Goal: Navigation & Orientation: Find specific page/section

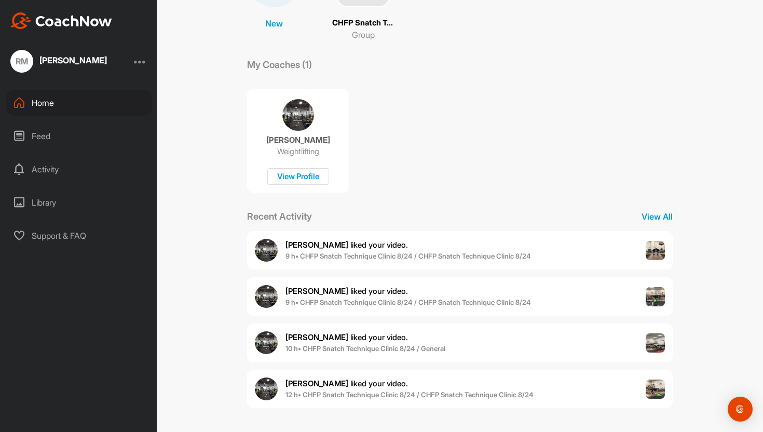
scroll to position [129, 0]
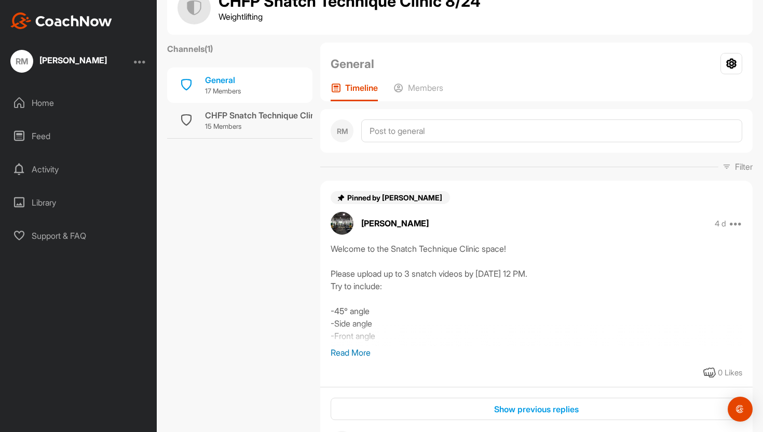
scroll to position [77, 0]
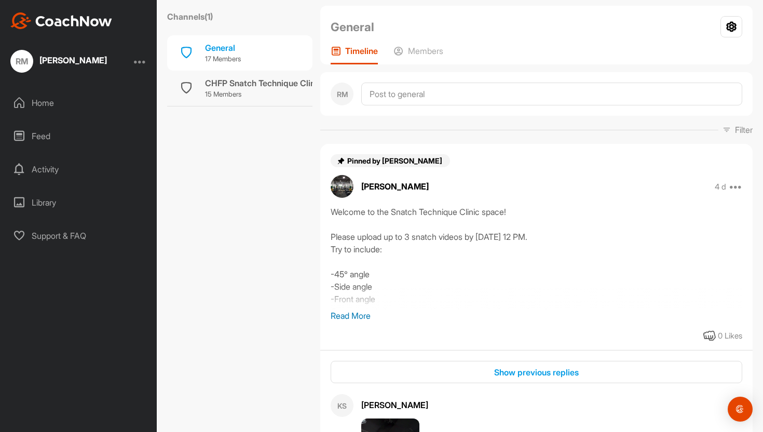
click at [354, 314] on p "Read More" at bounding box center [535, 315] width 411 height 12
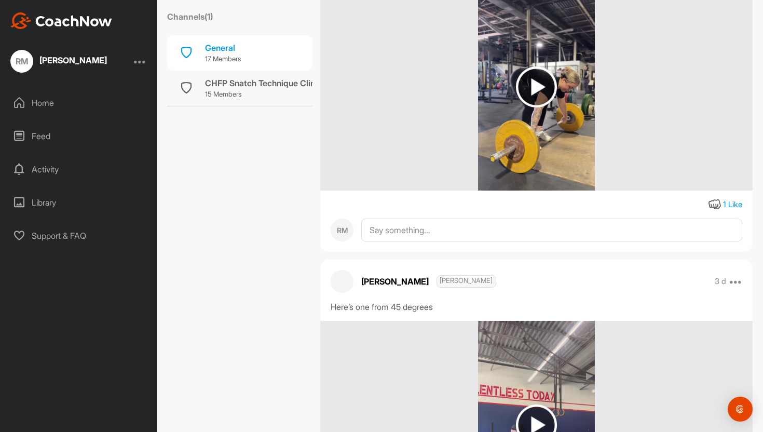
scroll to position [9950, 0]
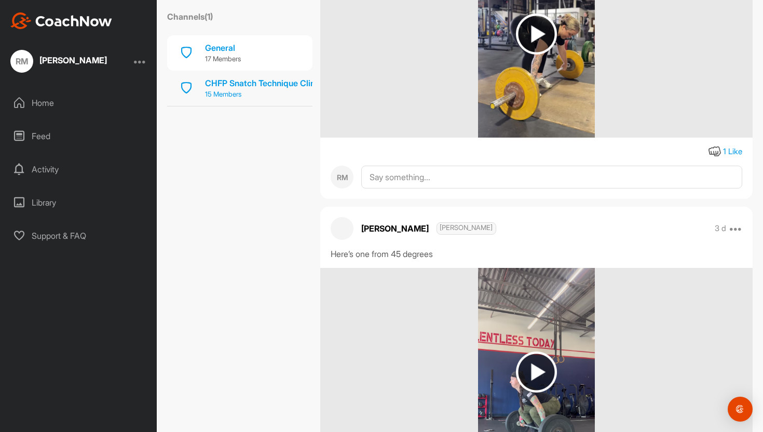
click at [270, 94] on p "15 Members" at bounding box center [273, 94] width 137 height 10
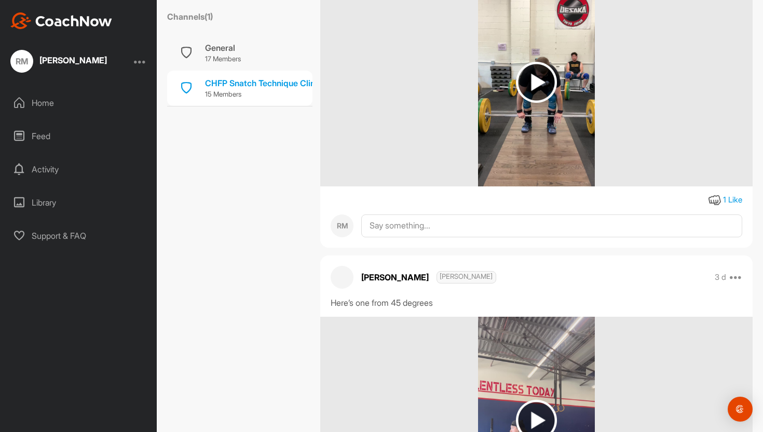
scroll to position [2190, 0]
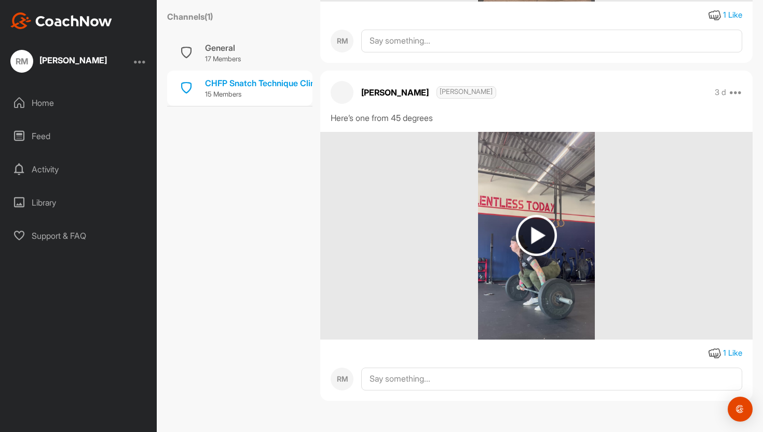
click at [71, 107] on div "Home" at bounding box center [79, 103] width 146 height 26
